Goal: Task Accomplishment & Management: Manage account settings

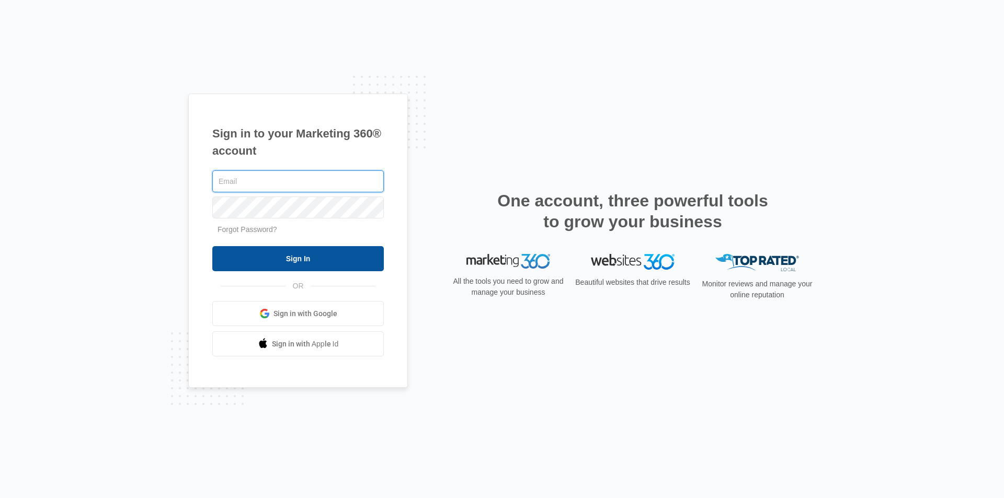
type input "[EMAIL_ADDRESS][DOMAIN_NAME]"
click at [312, 258] on input "Sign In" at bounding box center [297, 258] width 171 height 25
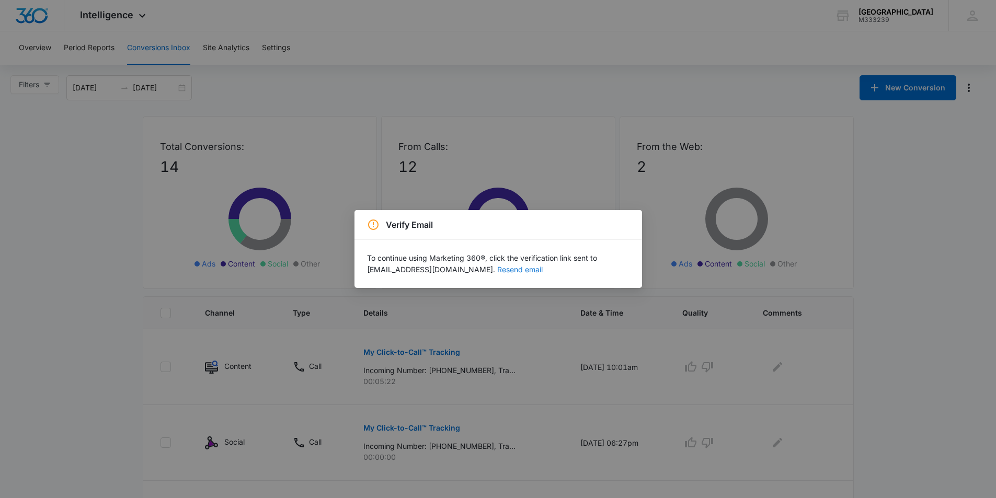
click at [497, 269] on button "Resend email" at bounding box center [519, 269] width 45 height 7
click at [471, 166] on div "Verify Email To continue using Marketing 360®, click the verification link sent…" at bounding box center [498, 249] width 996 height 498
click at [330, 202] on div "Verify Email To continue using Marketing 360®, click the verification link sent…" at bounding box center [498, 249] width 996 height 498
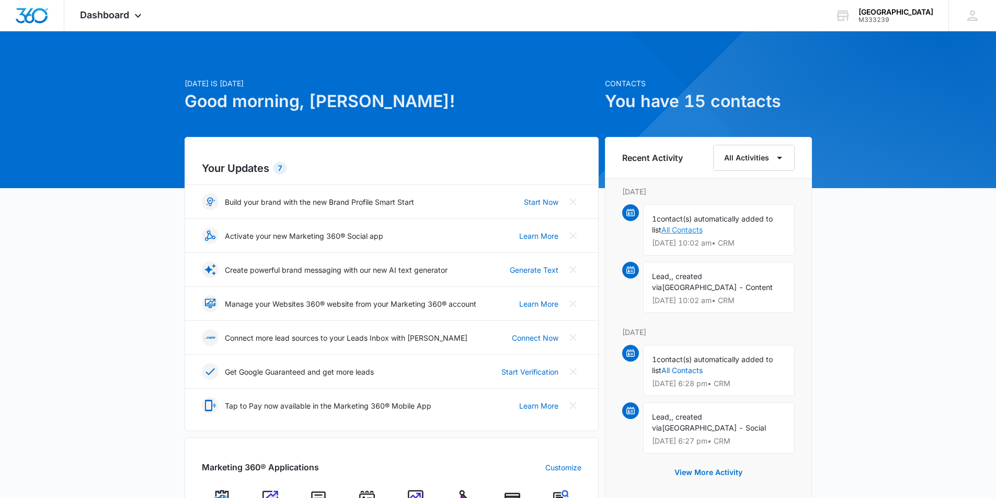
click at [682, 230] on link "All Contacts" at bounding box center [681, 229] width 41 height 9
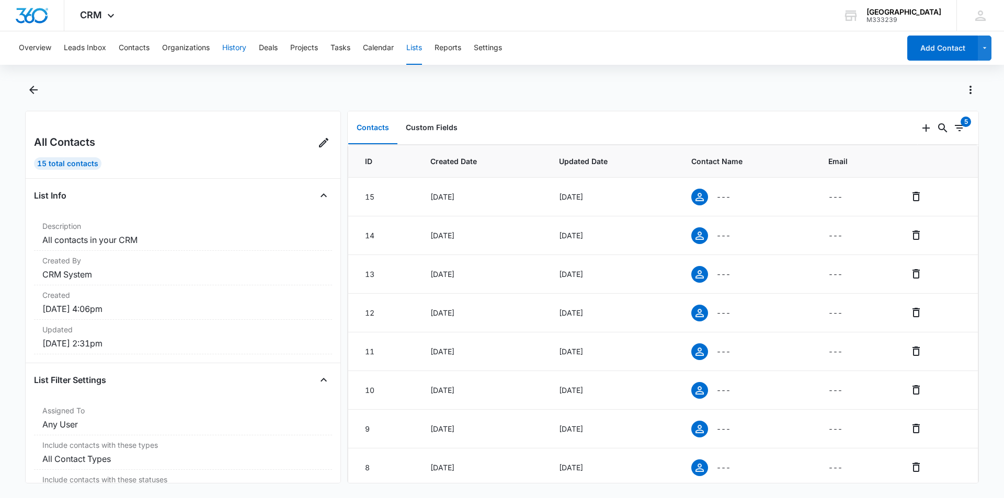
click at [232, 46] on button "History" at bounding box center [234, 47] width 24 height 33
